Goal: Task Accomplishment & Management: Manage account settings

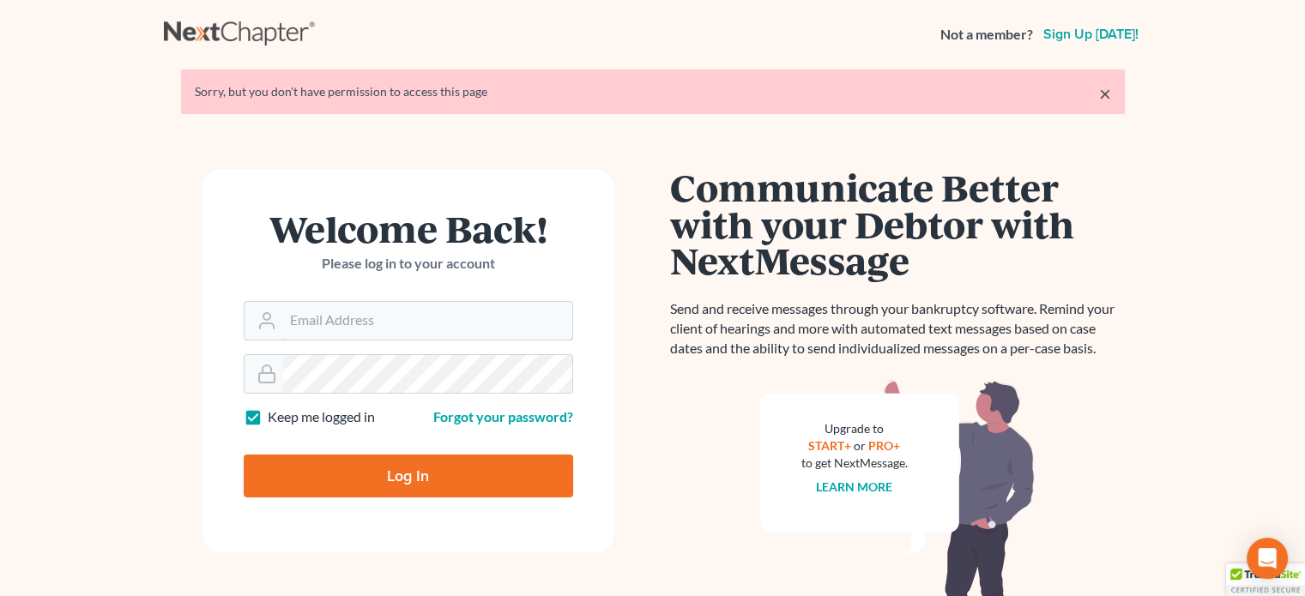
type input "[PERSON_NAME][EMAIL_ADDRESS][DOMAIN_NAME]"
click at [420, 466] on input "Log In" at bounding box center [408, 476] width 329 height 43
type input "Thinking..."
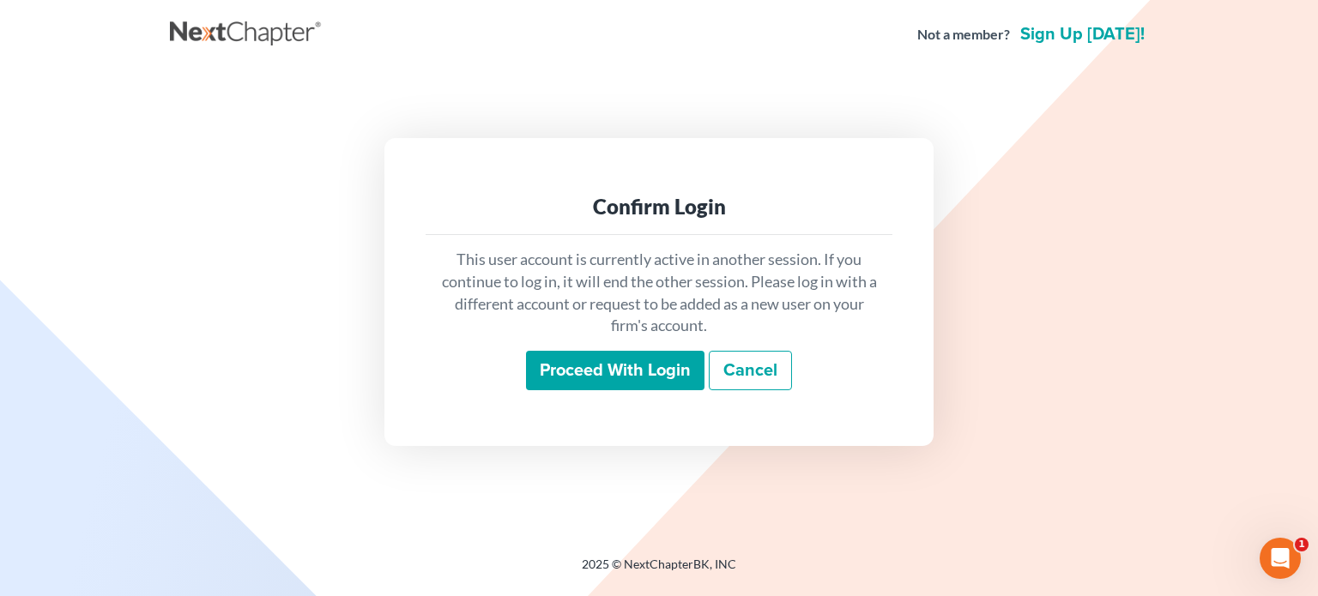
click at [638, 360] on input "Proceed with login" at bounding box center [615, 370] width 178 height 39
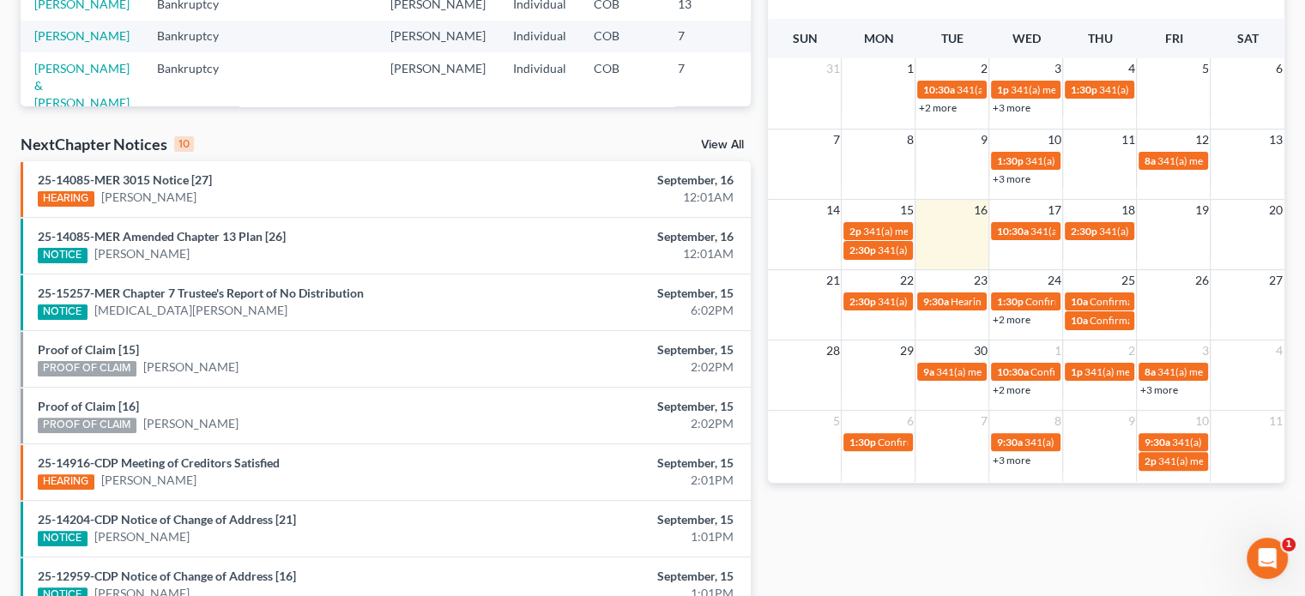
scroll to position [343, 0]
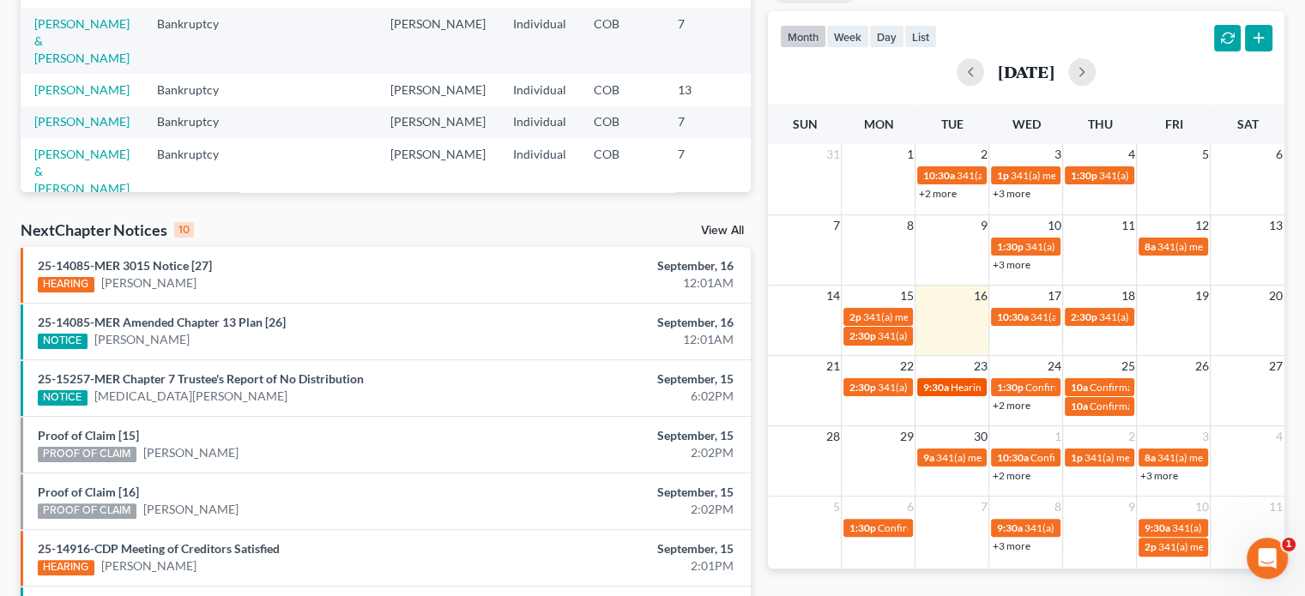
click at [964, 384] on span "Hearing for [PERSON_NAME]" at bounding box center [1017, 387] width 134 height 13
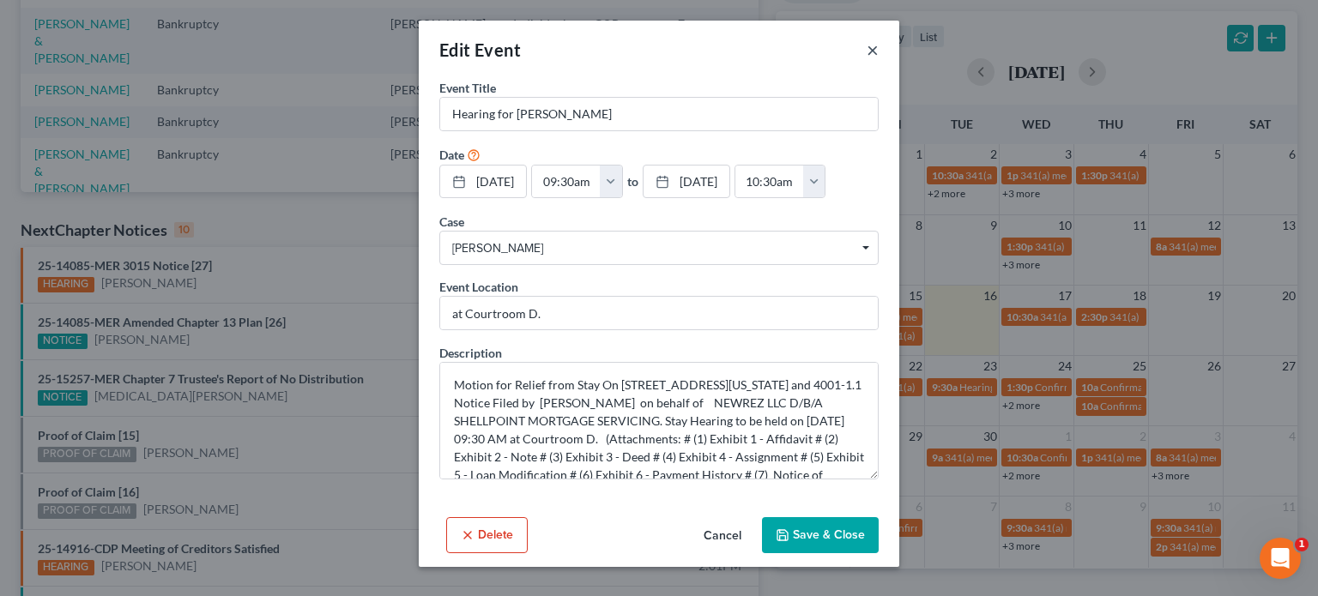
click at [876, 46] on button "×" at bounding box center [873, 49] width 12 height 21
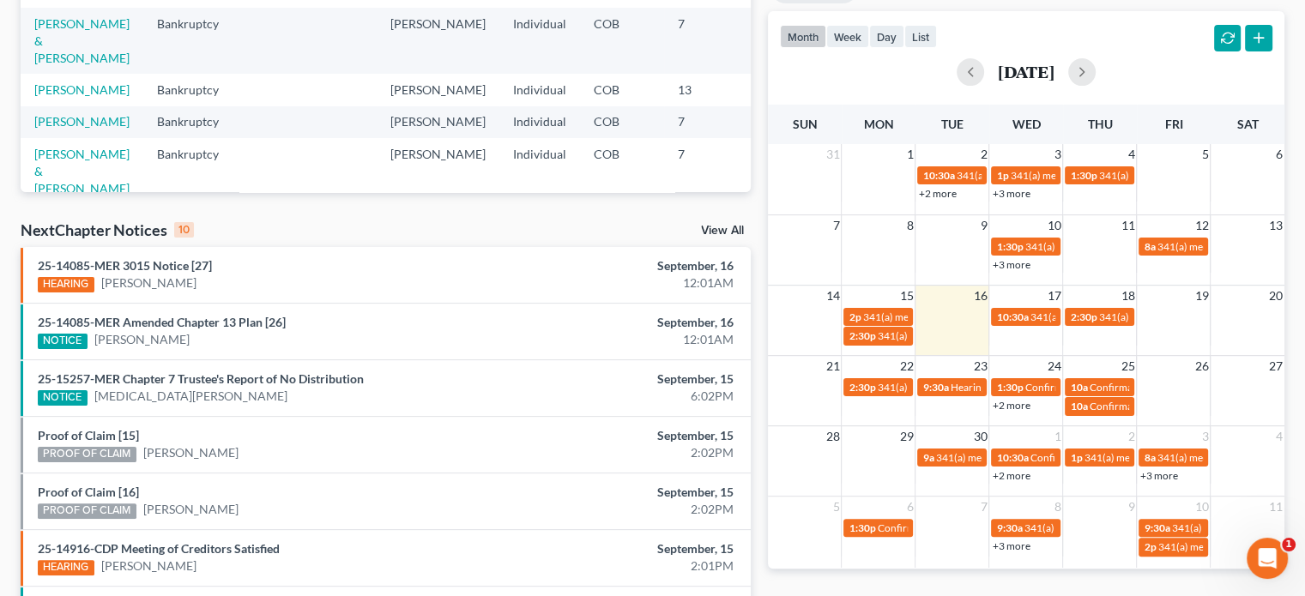
click at [1016, 404] on link "+2 more" at bounding box center [1011, 405] width 38 height 13
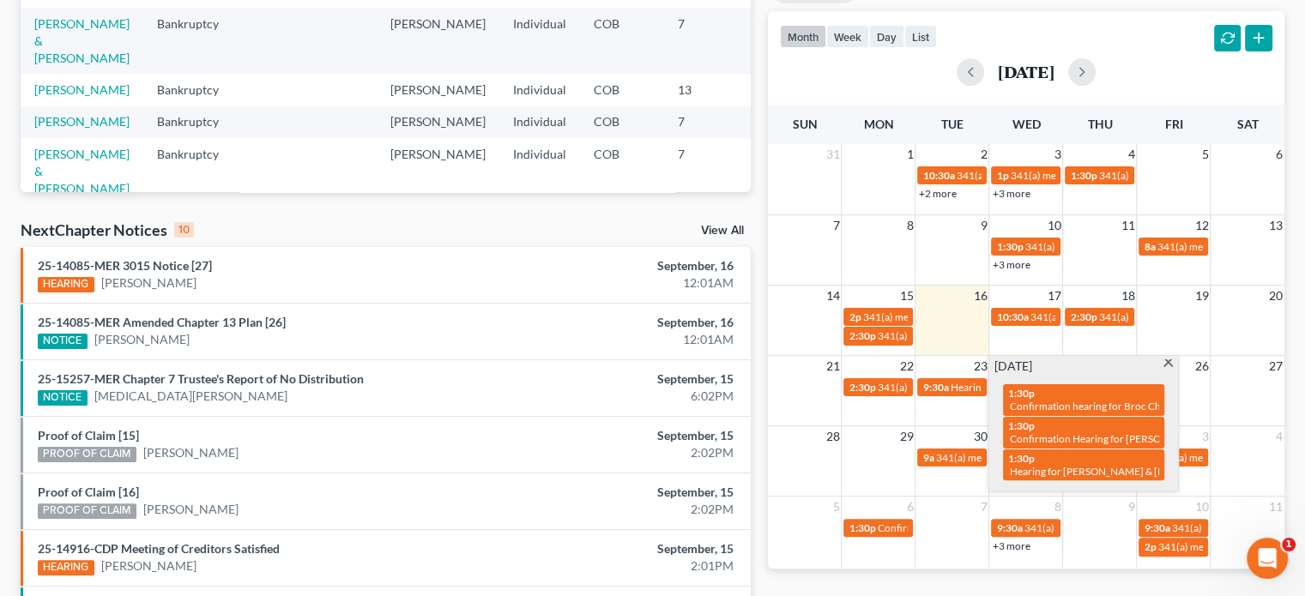
click at [1165, 360] on span at bounding box center [1168, 365] width 13 height 11
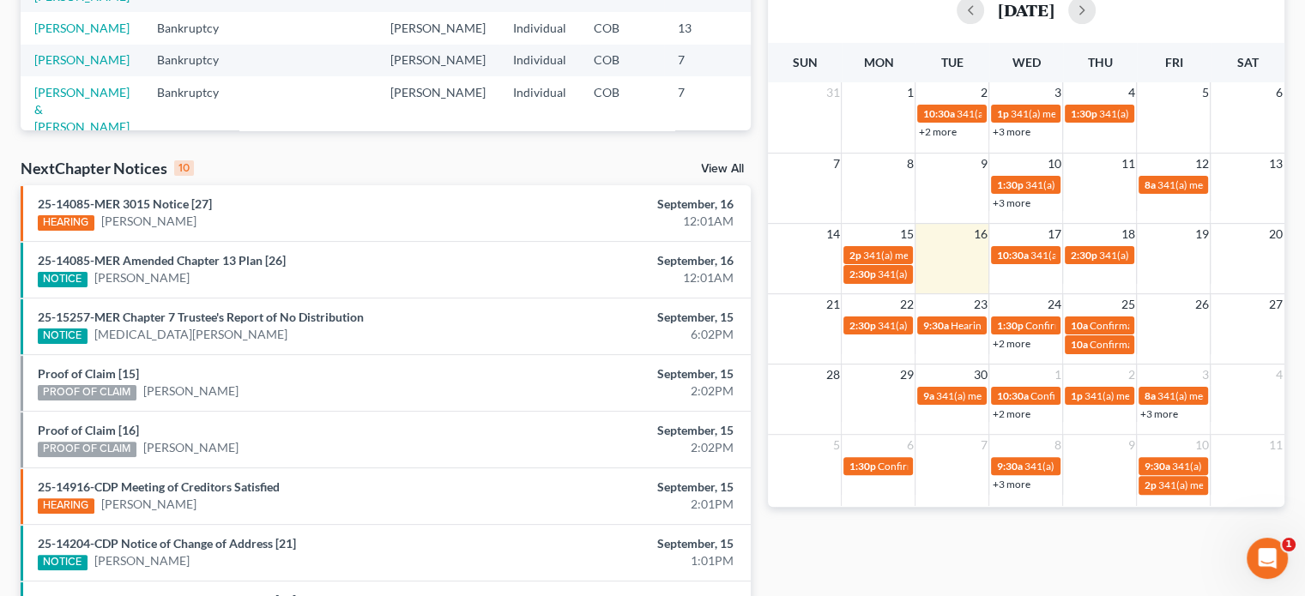
scroll to position [374, 0]
